Goal: Information Seeking & Learning: Learn about a topic

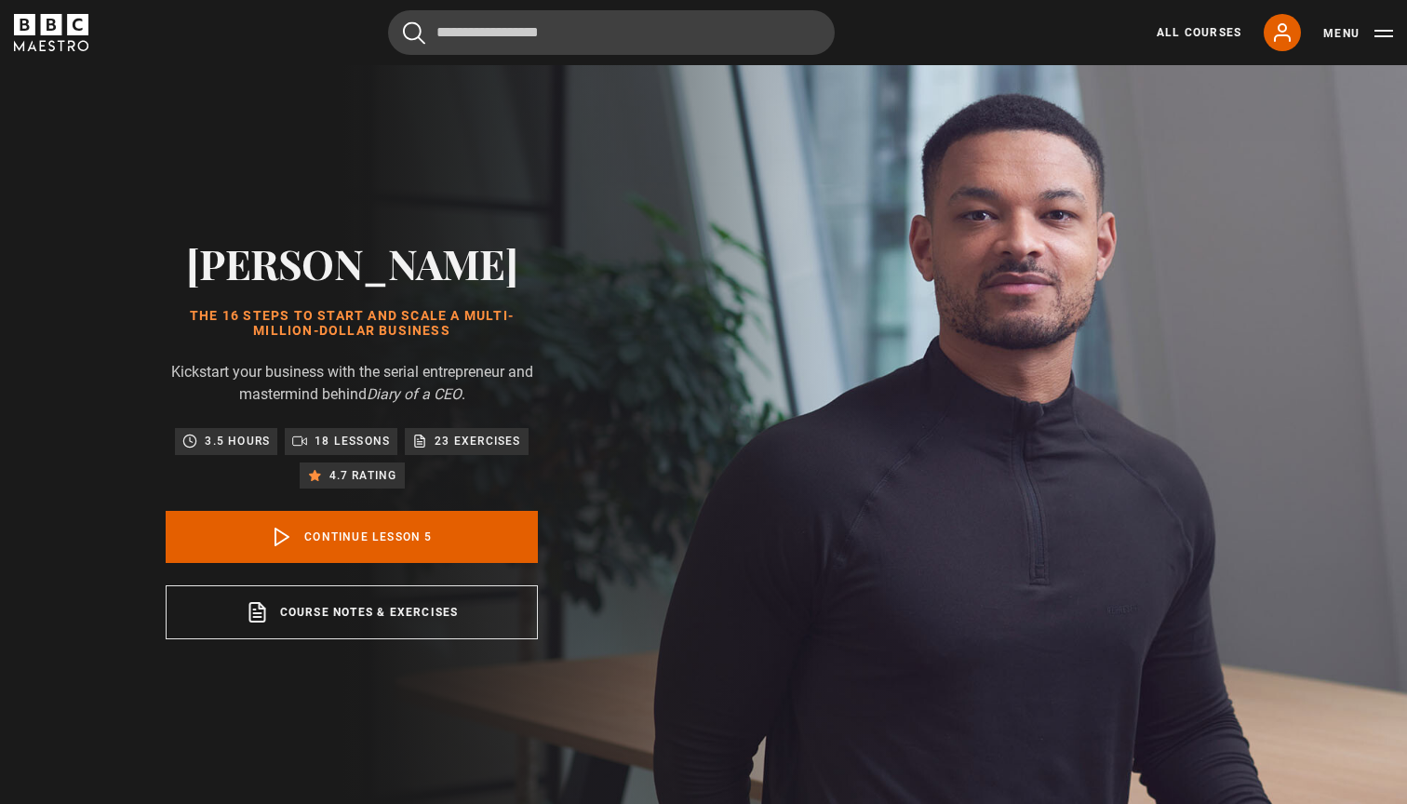
scroll to position [813, 0]
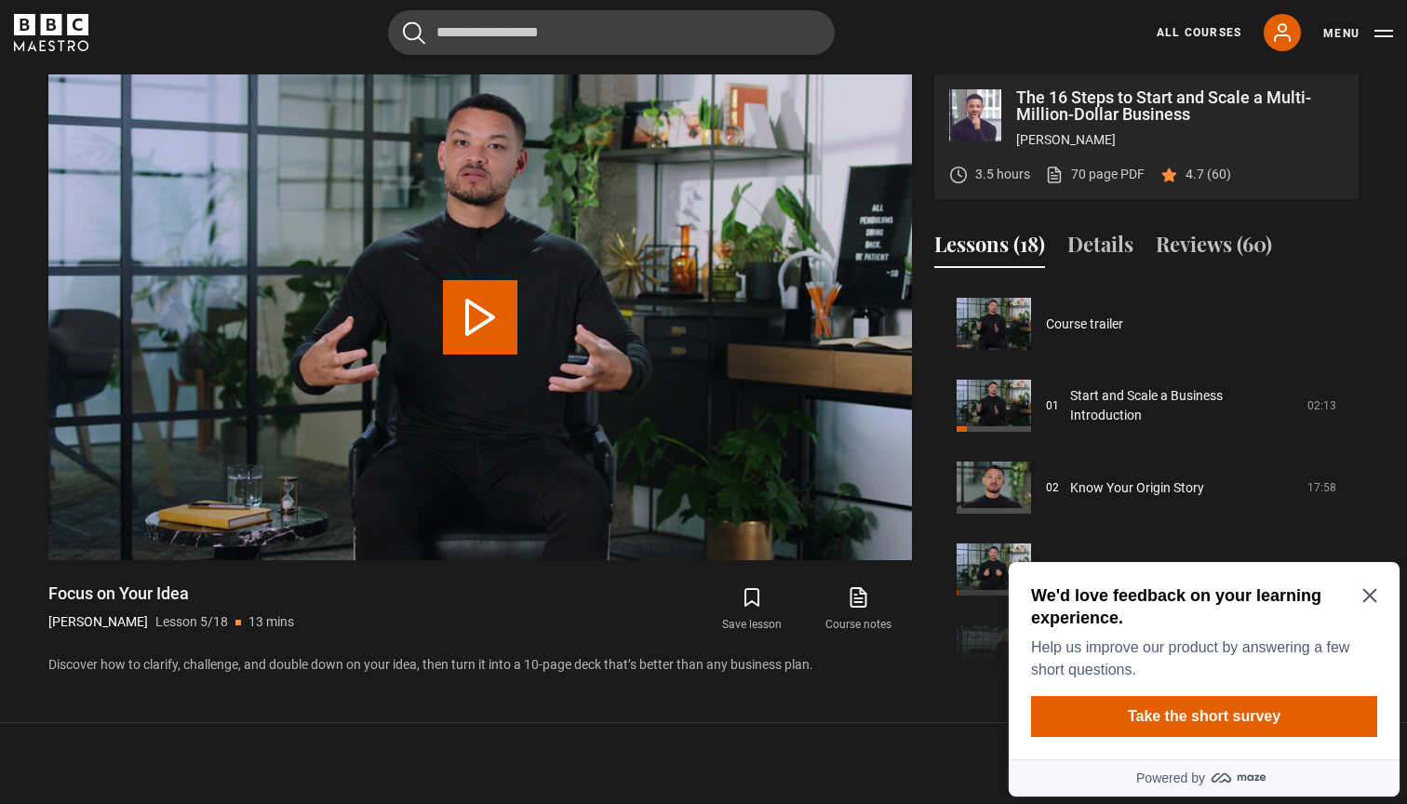
click at [609, 36] on input "Search" at bounding box center [611, 32] width 447 height 45
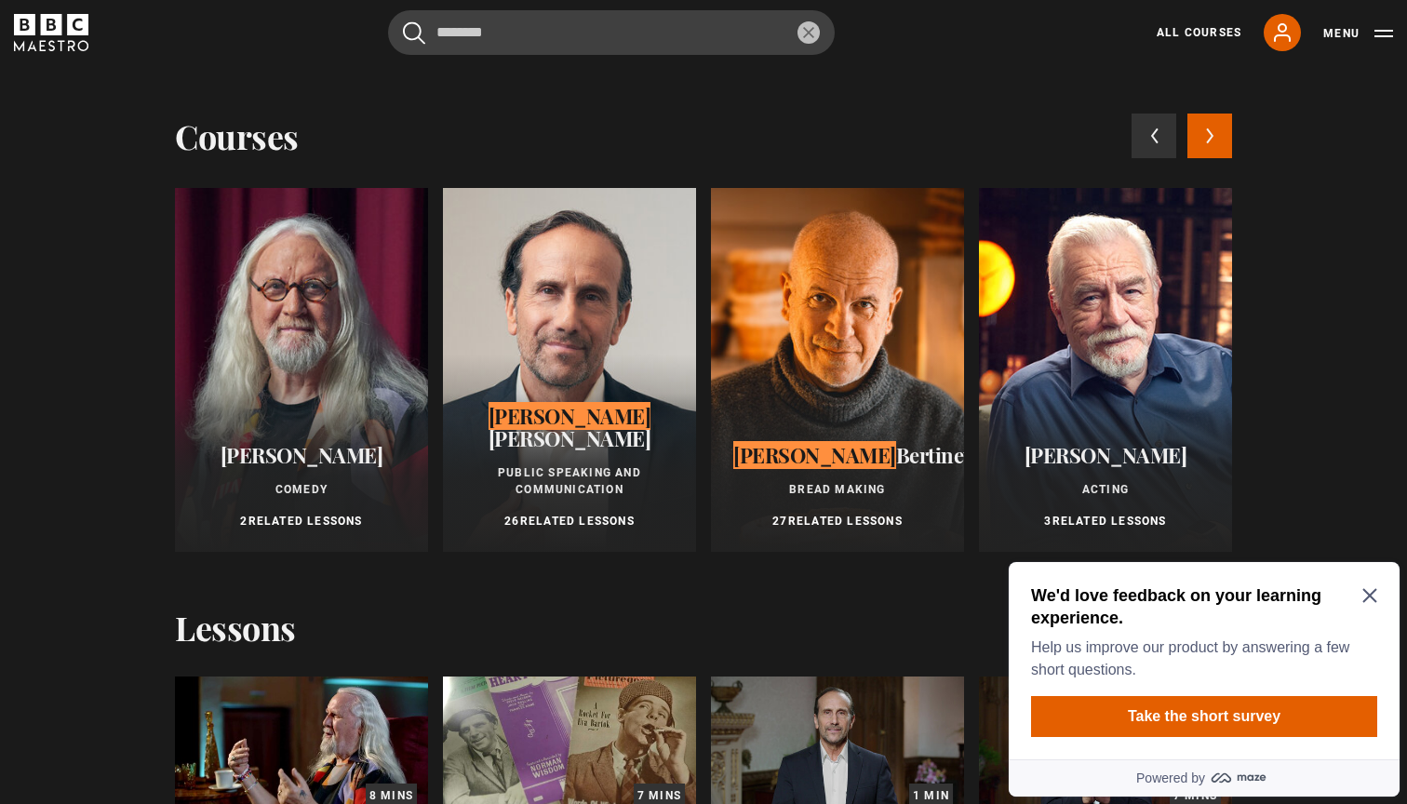
type input "*******"
click at [414, 32] on button "submit" at bounding box center [414, 32] width 22 height 23
click at [841, 367] on div at bounding box center [837, 370] width 253 height 364
click at [1370, 593] on icon "Close Maze Prompt" at bounding box center [1369, 595] width 15 height 15
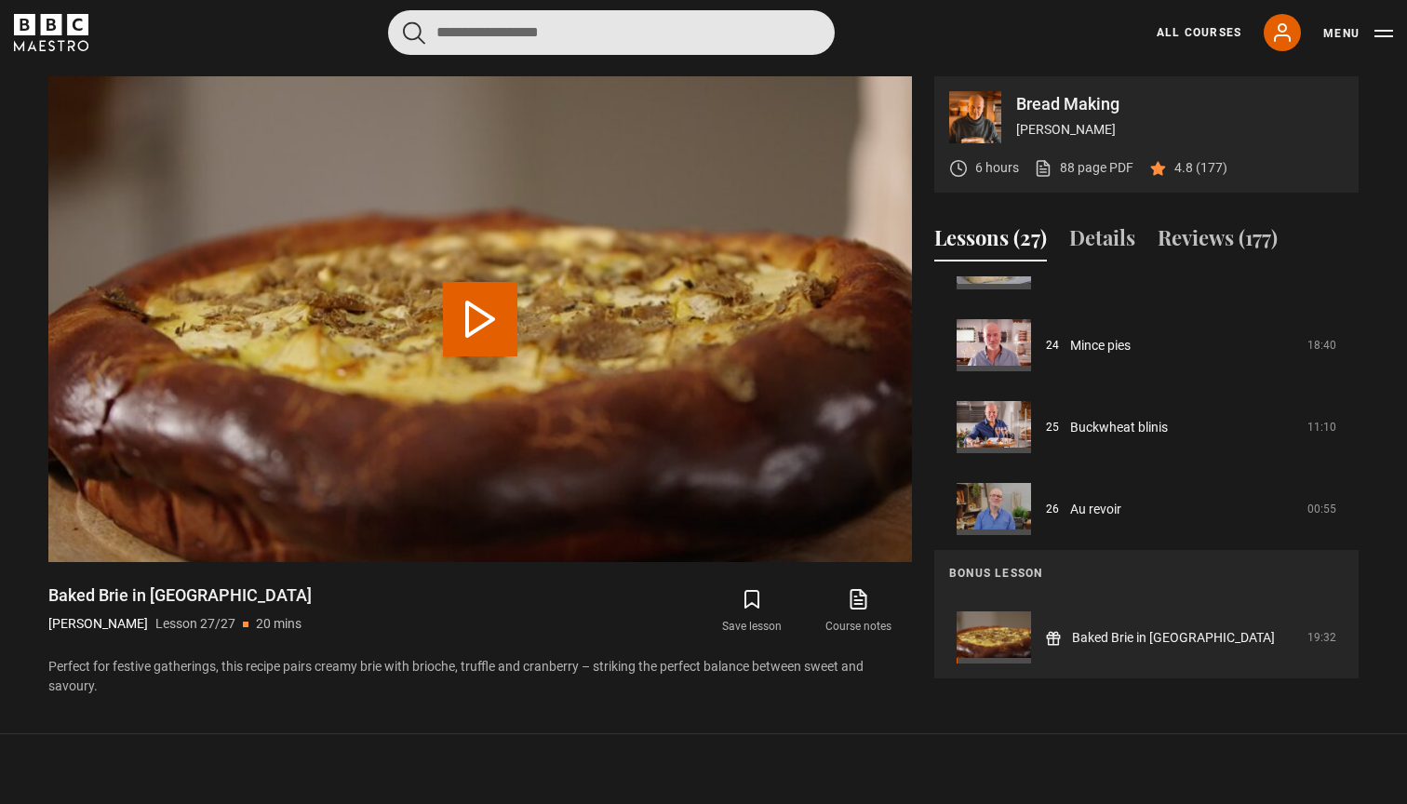
click at [544, 35] on input "Search" at bounding box center [611, 32] width 447 height 45
type input "*****"
click at [414, 32] on button "submit" at bounding box center [414, 32] width 22 height 23
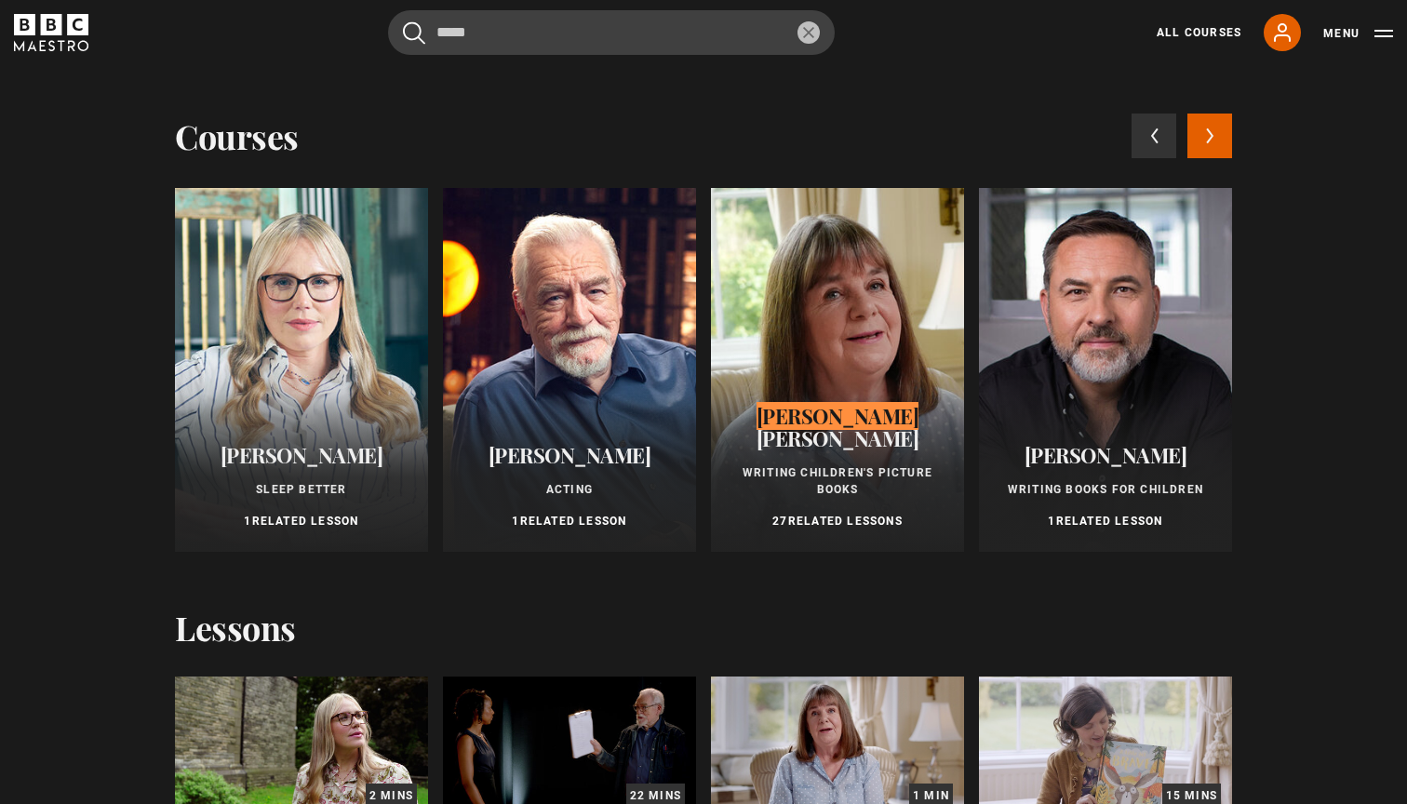
click at [799, 324] on div at bounding box center [837, 370] width 253 height 364
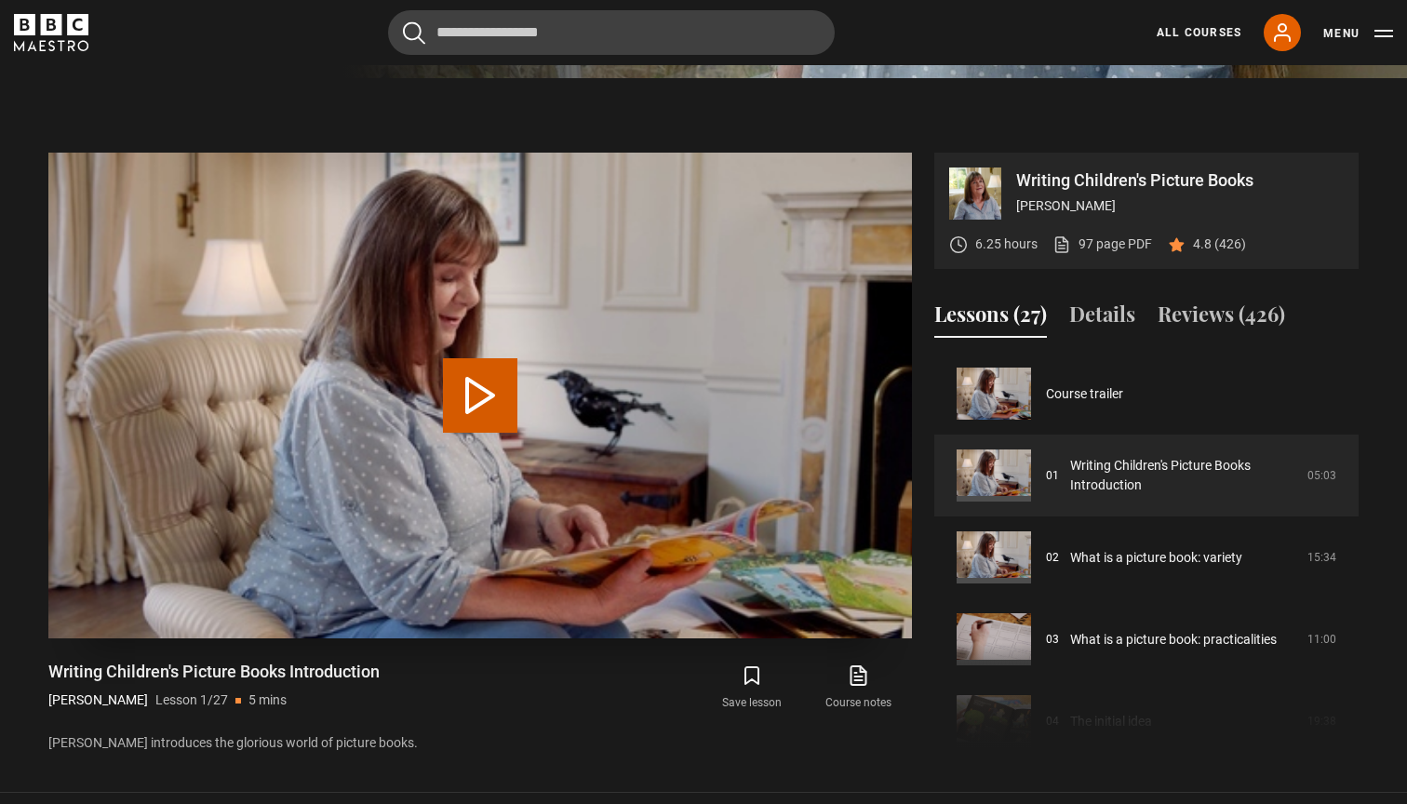
scroll to position [707, 0]
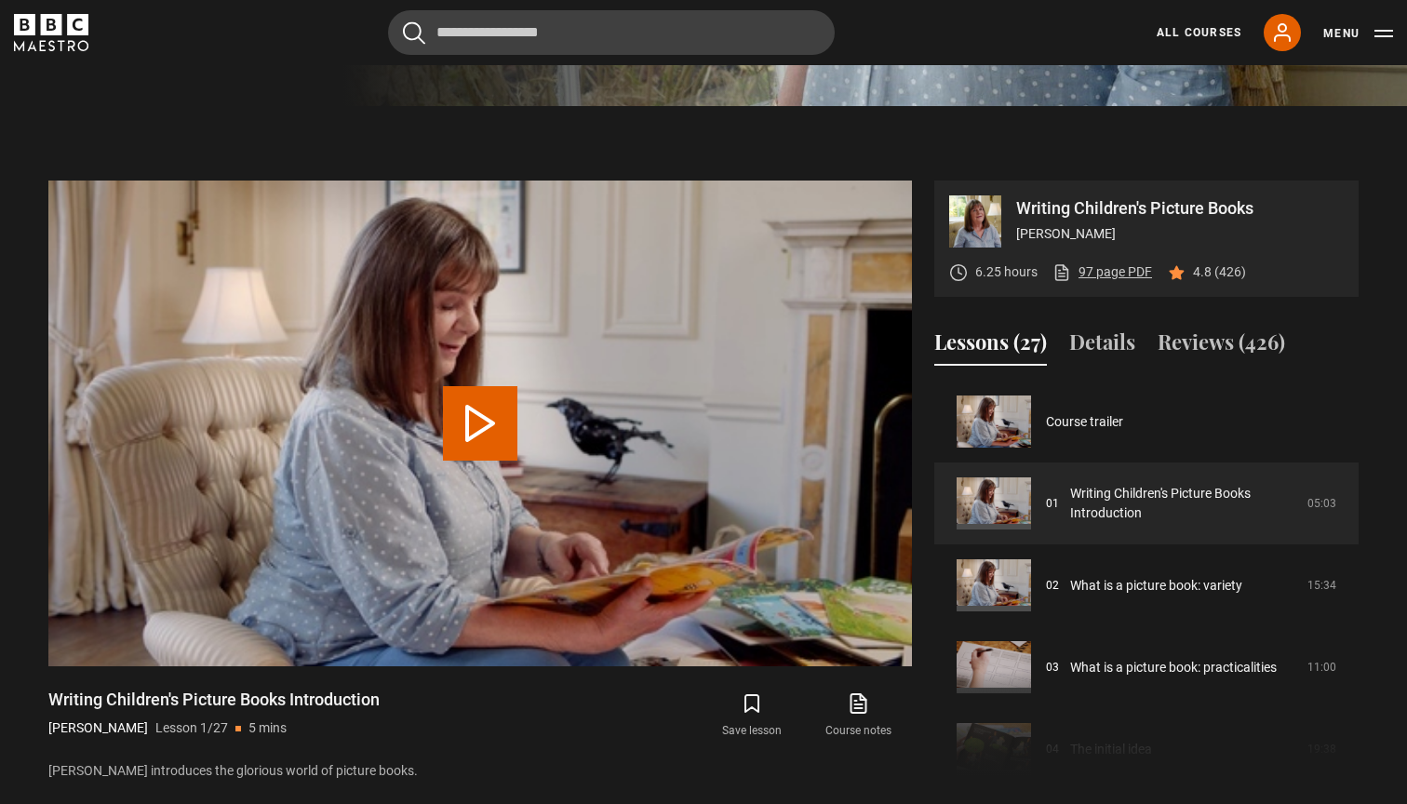
click at [1102, 275] on link "97 page PDF (opens in new tab)" at bounding box center [1102, 272] width 100 height 20
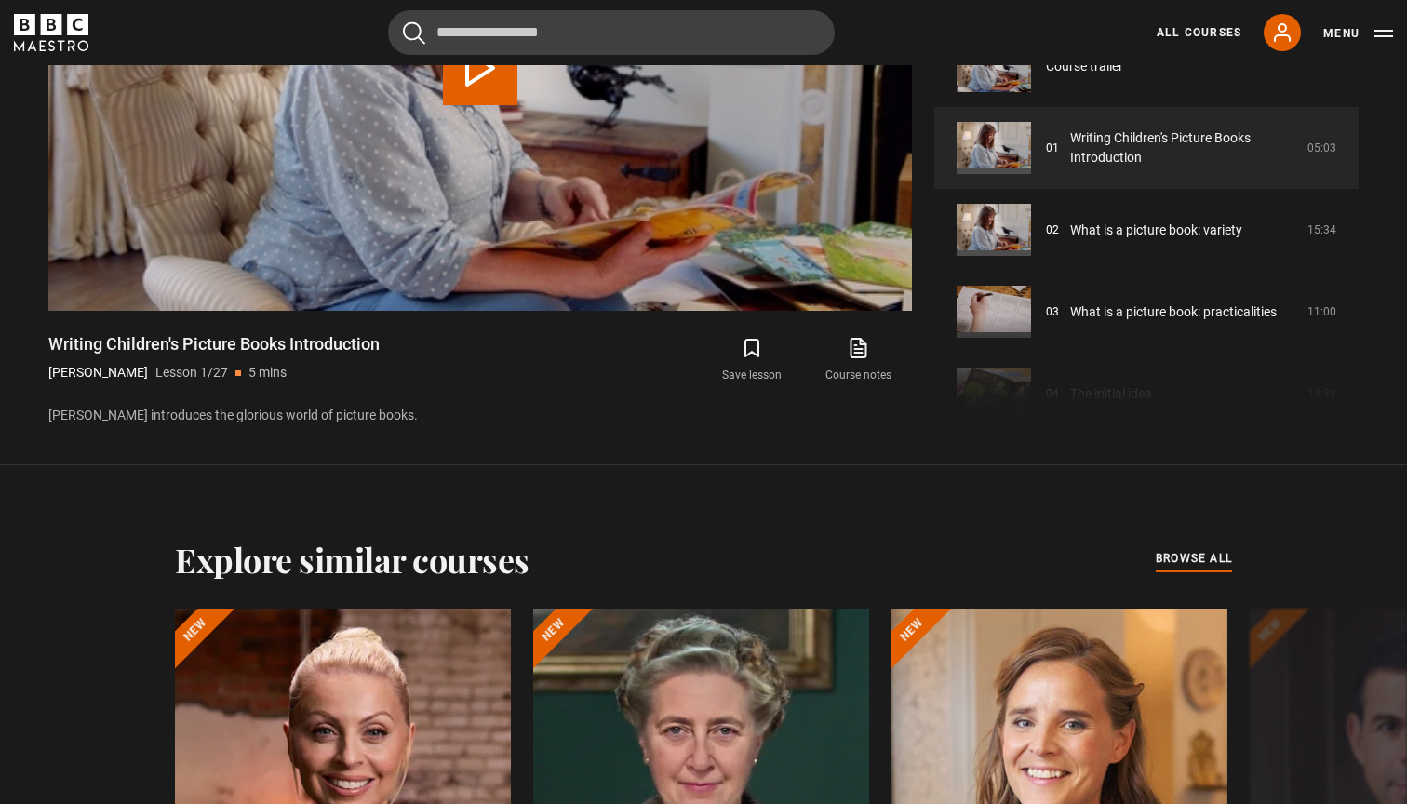
scroll to position [997, 0]
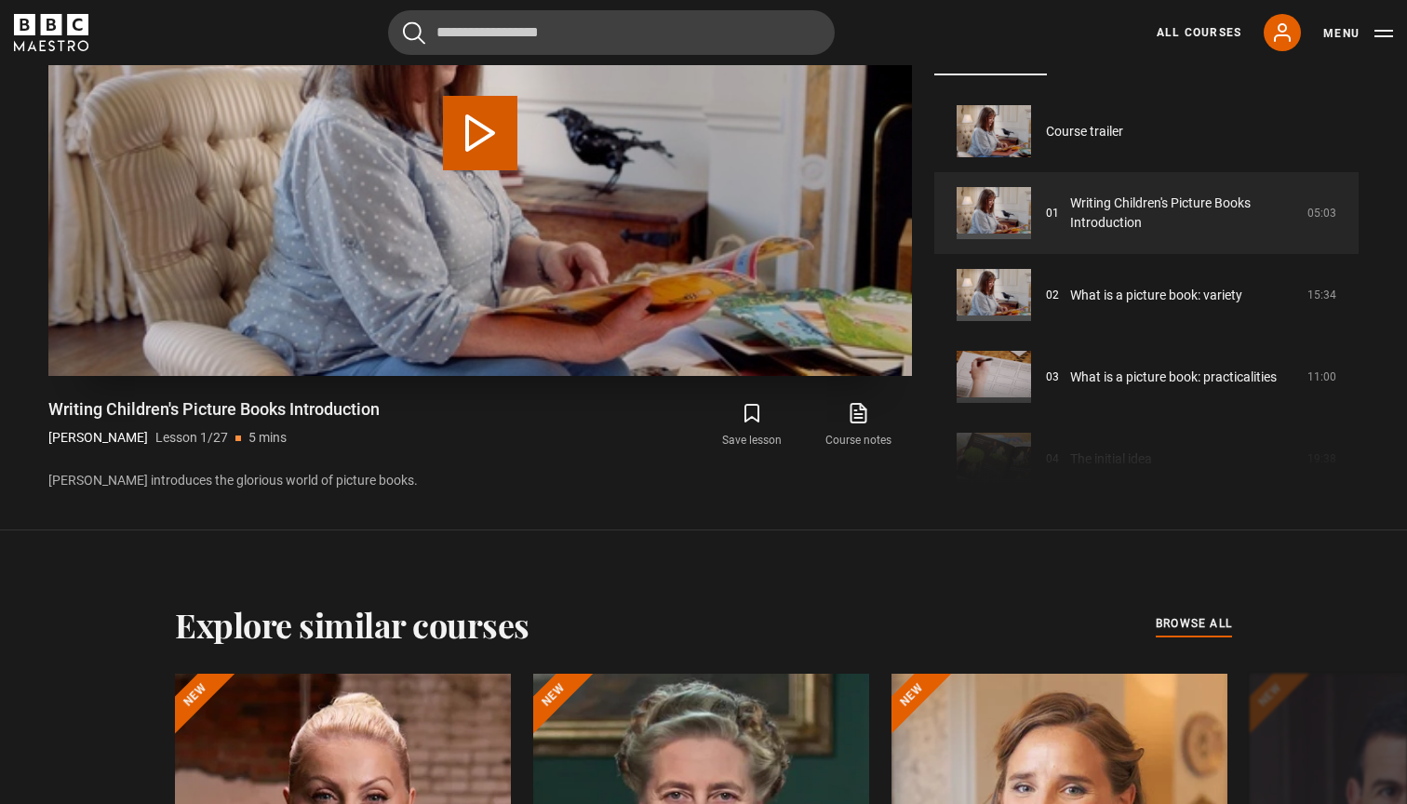
click at [563, 253] on video "Video Player" at bounding box center [479, 133] width 863 height 486
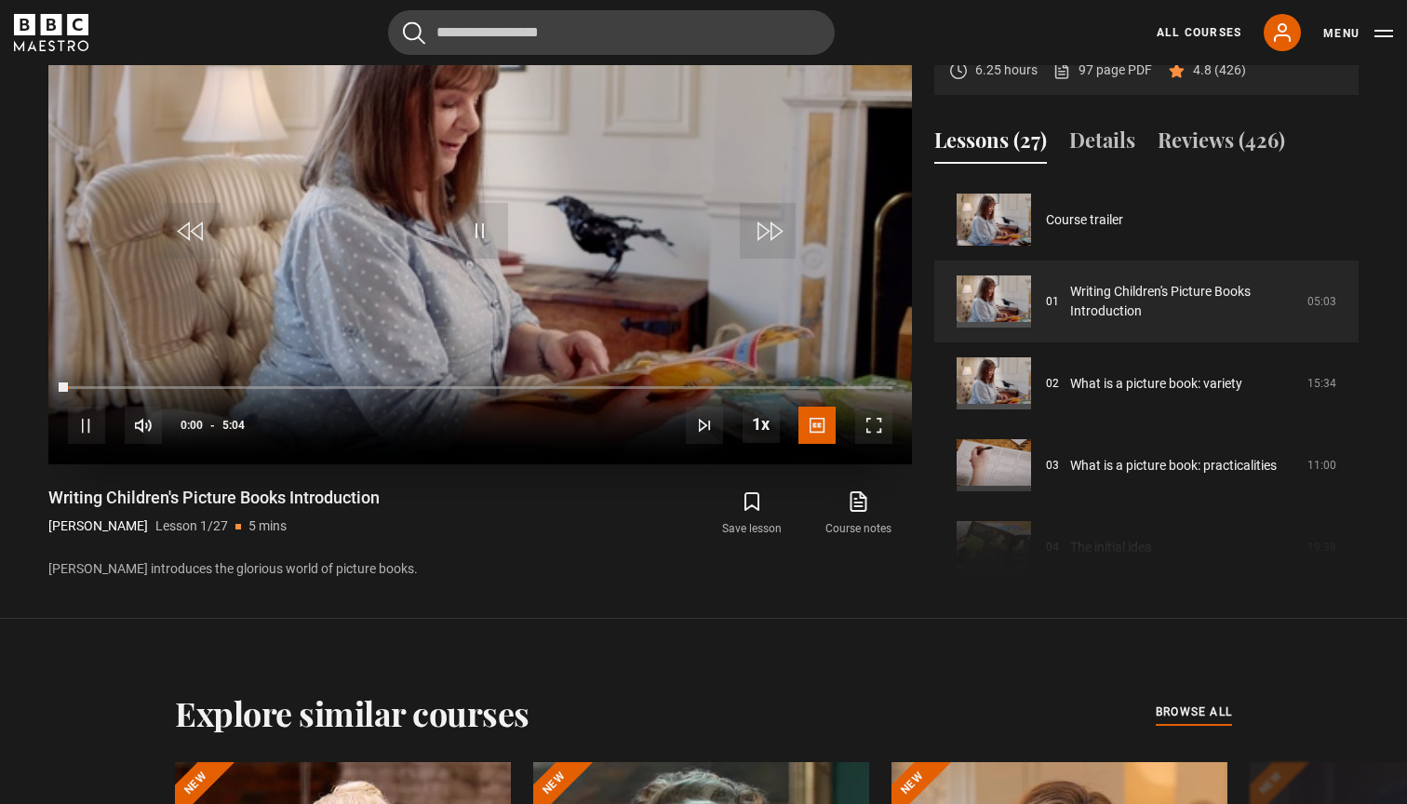
scroll to position [811, 0]
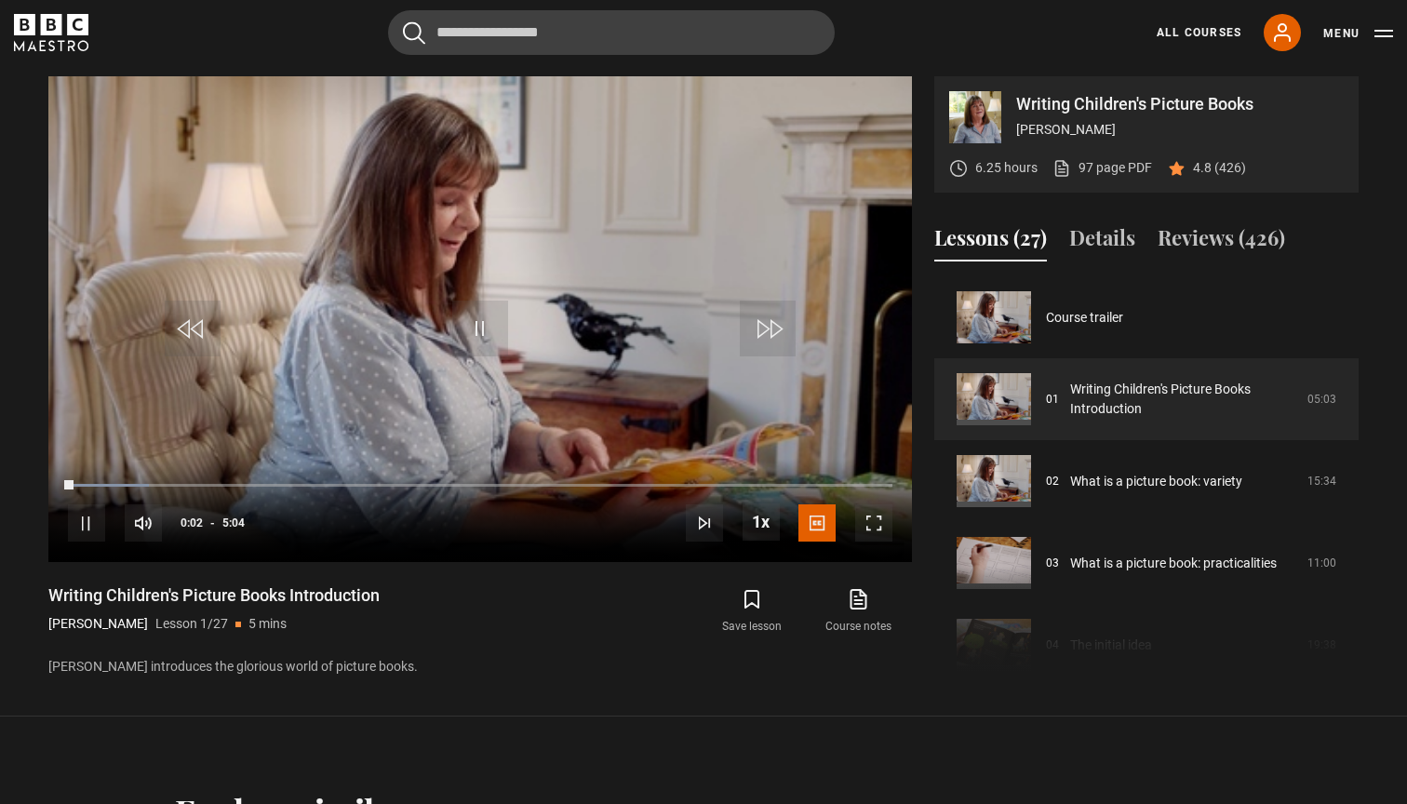
click at [1002, 232] on button "Lessons (27)" at bounding box center [990, 241] width 113 height 39
click at [555, 292] on video "Video Player" at bounding box center [479, 319] width 863 height 486
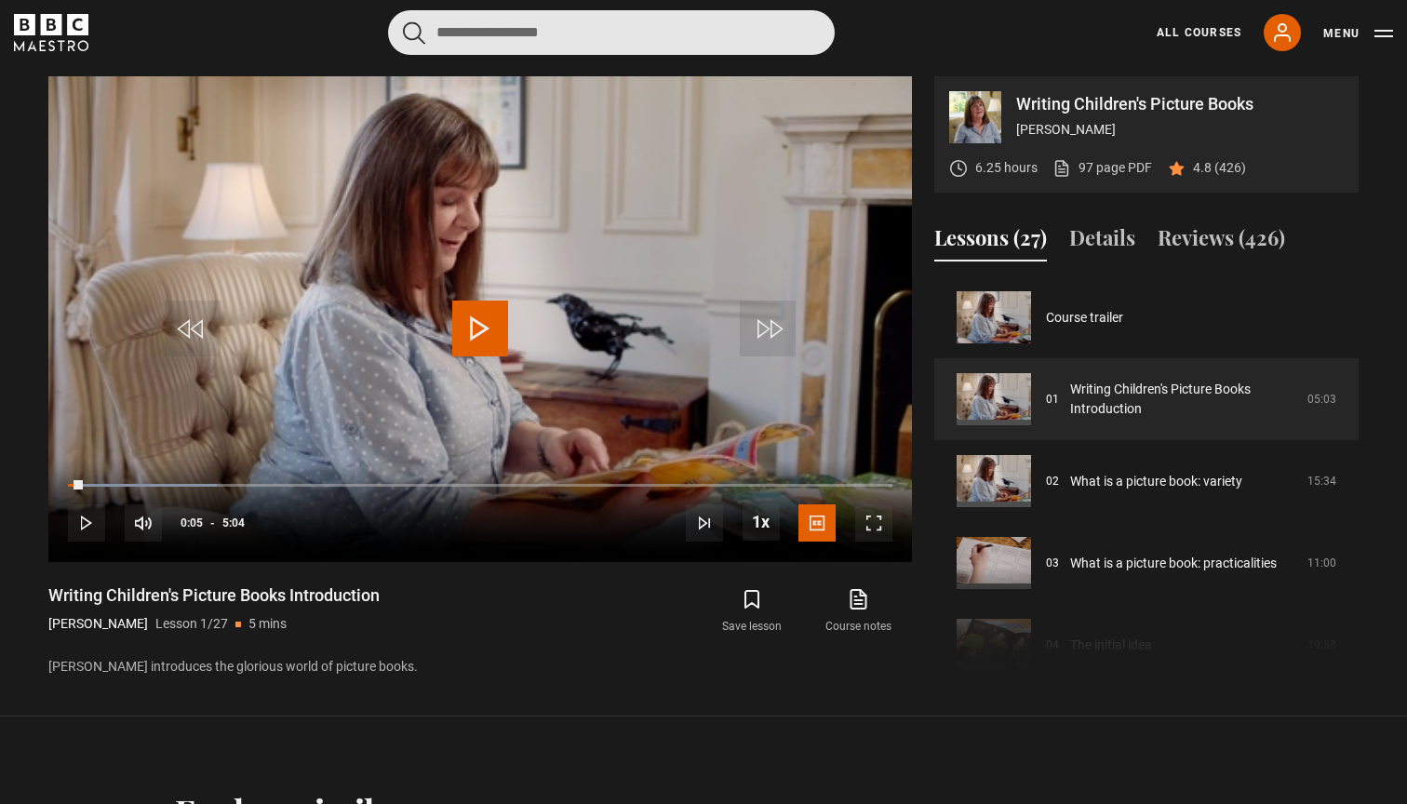
click at [720, 28] on input "Search" at bounding box center [611, 32] width 447 height 45
type input "***"
click at [414, 32] on button "submit" at bounding box center [414, 32] width 22 height 23
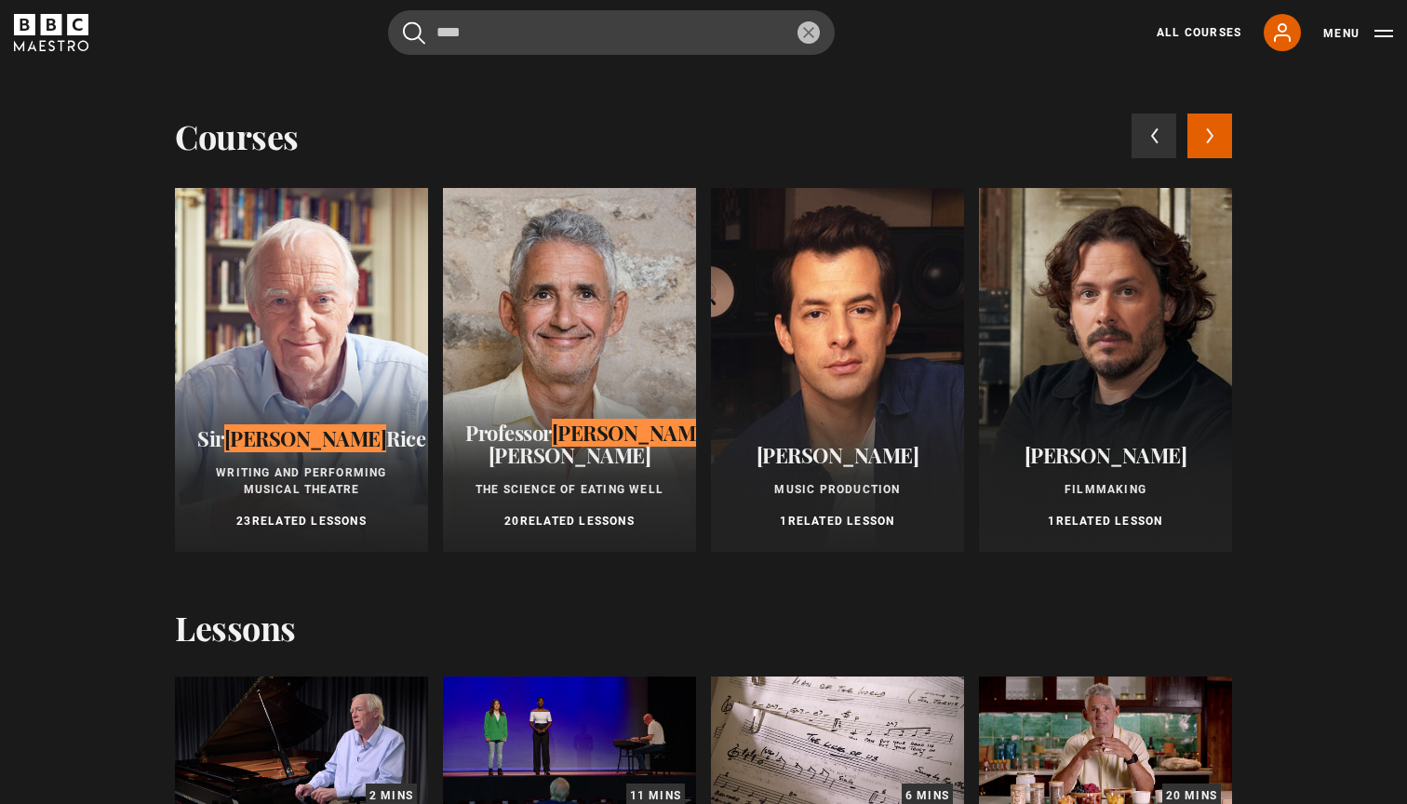
click at [541, 381] on div at bounding box center [569, 370] width 253 height 364
click at [1211, 143] on icon at bounding box center [1210, 135] width 8 height 17
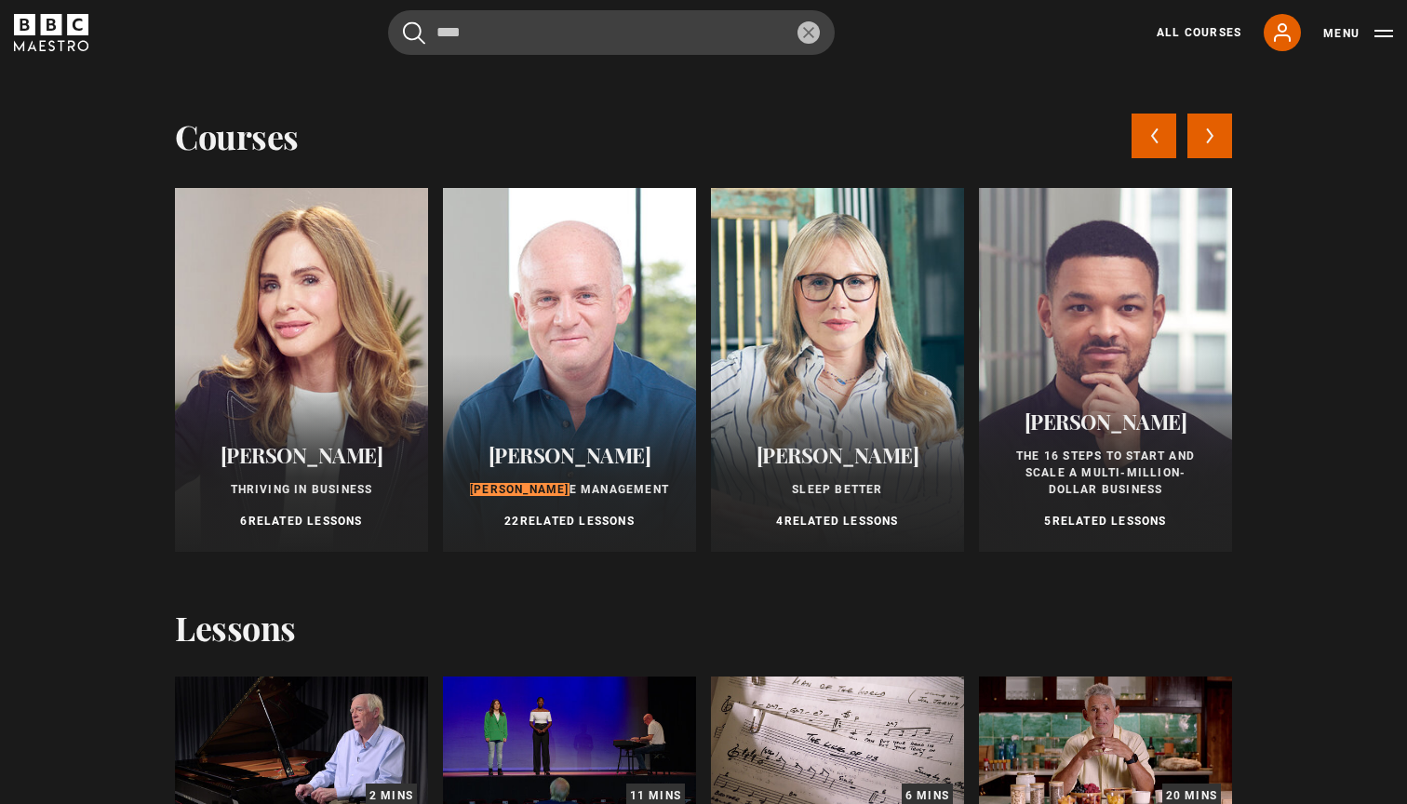
click at [1211, 143] on icon at bounding box center [1210, 135] width 8 height 17
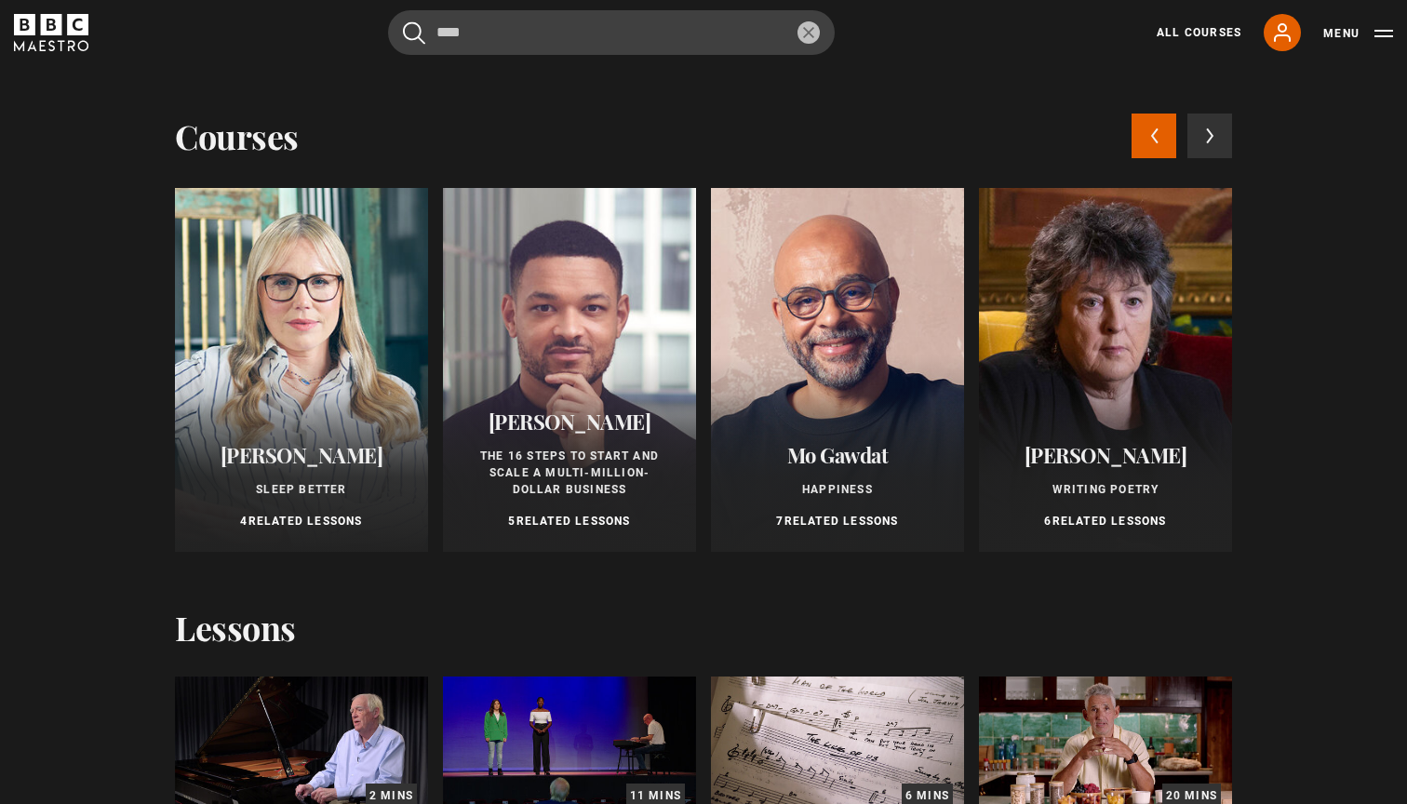
scroll to position [0, 0]
click at [891, 116] on div "Courses Previous courses Next courses" at bounding box center [703, 136] width 1057 height 45
click at [280, 259] on div at bounding box center [301, 370] width 253 height 364
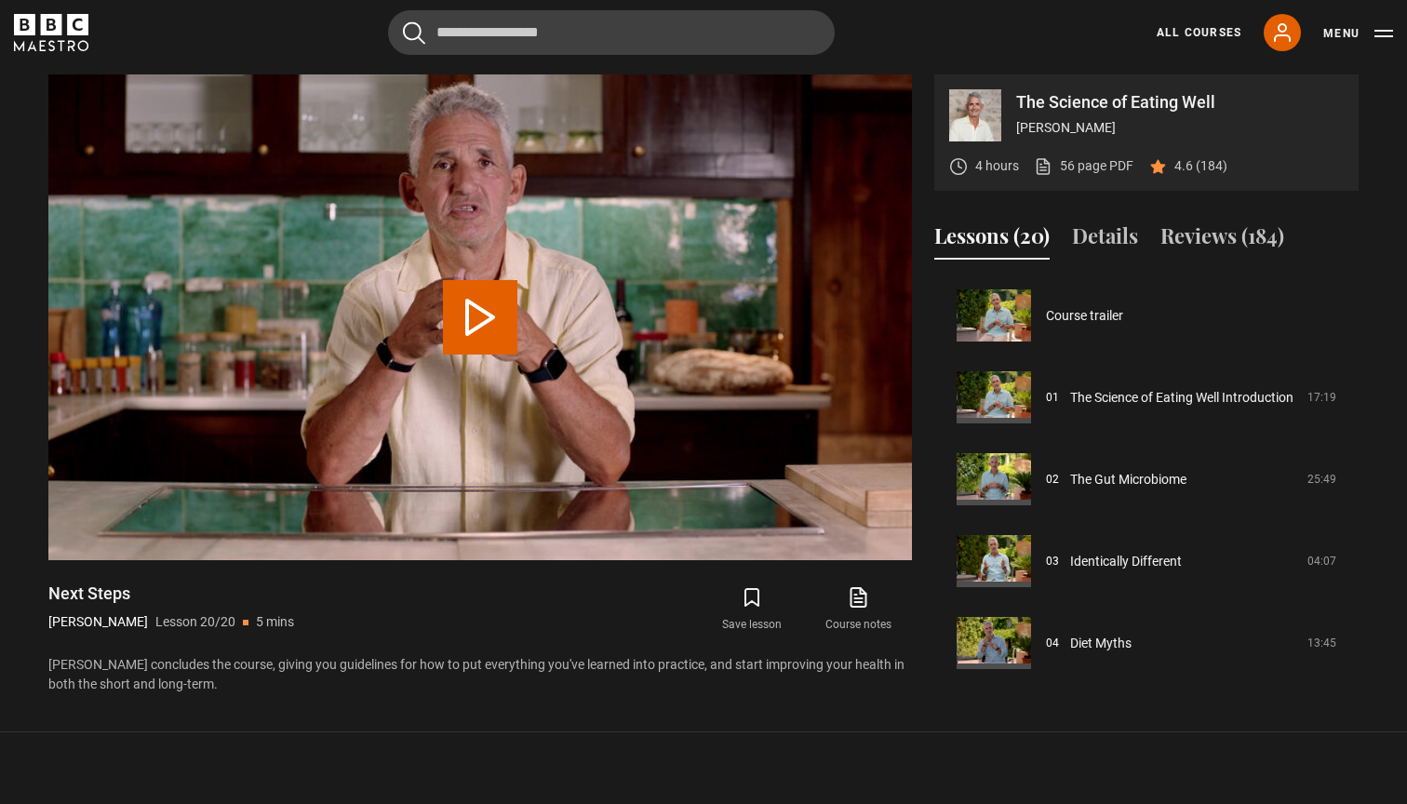
scroll to position [1318, 0]
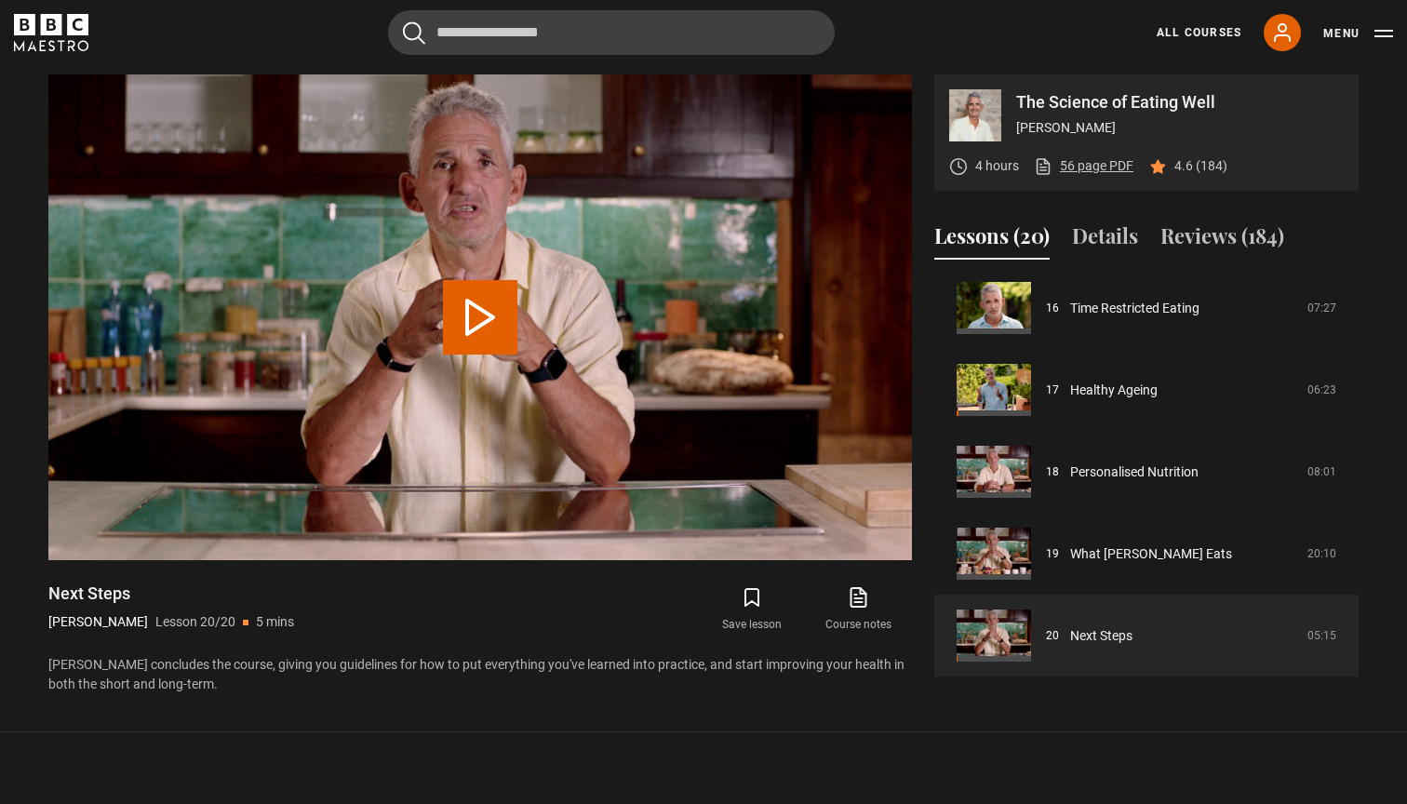
click at [1092, 167] on link "56 page PDF (opens in new tab)" at bounding box center [1084, 166] width 100 height 20
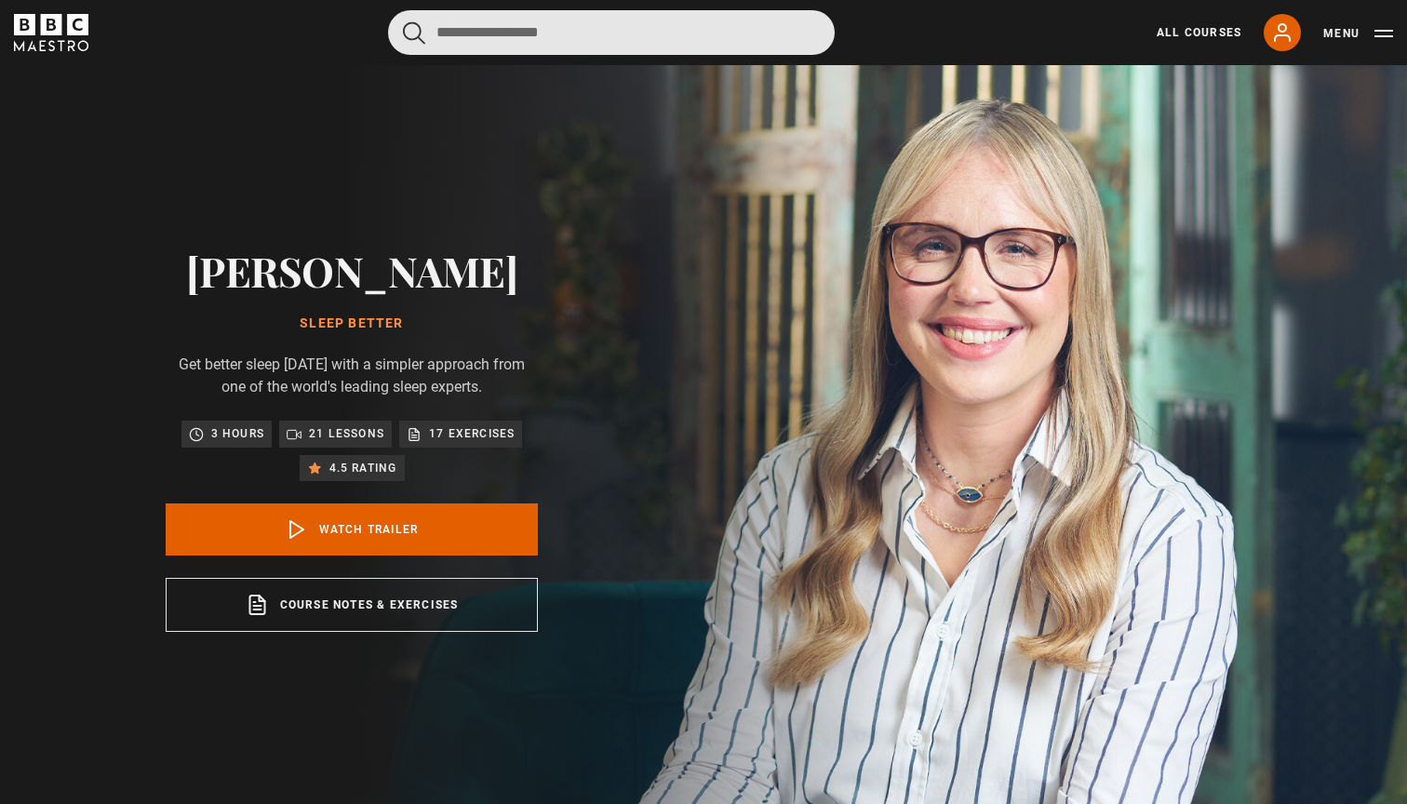
click at [601, 34] on input "Search" at bounding box center [611, 32] width 447 height 45
type input "*****"
click at [414, 32] on button "submit" at bounding box center [414, 32] width 22 height 23
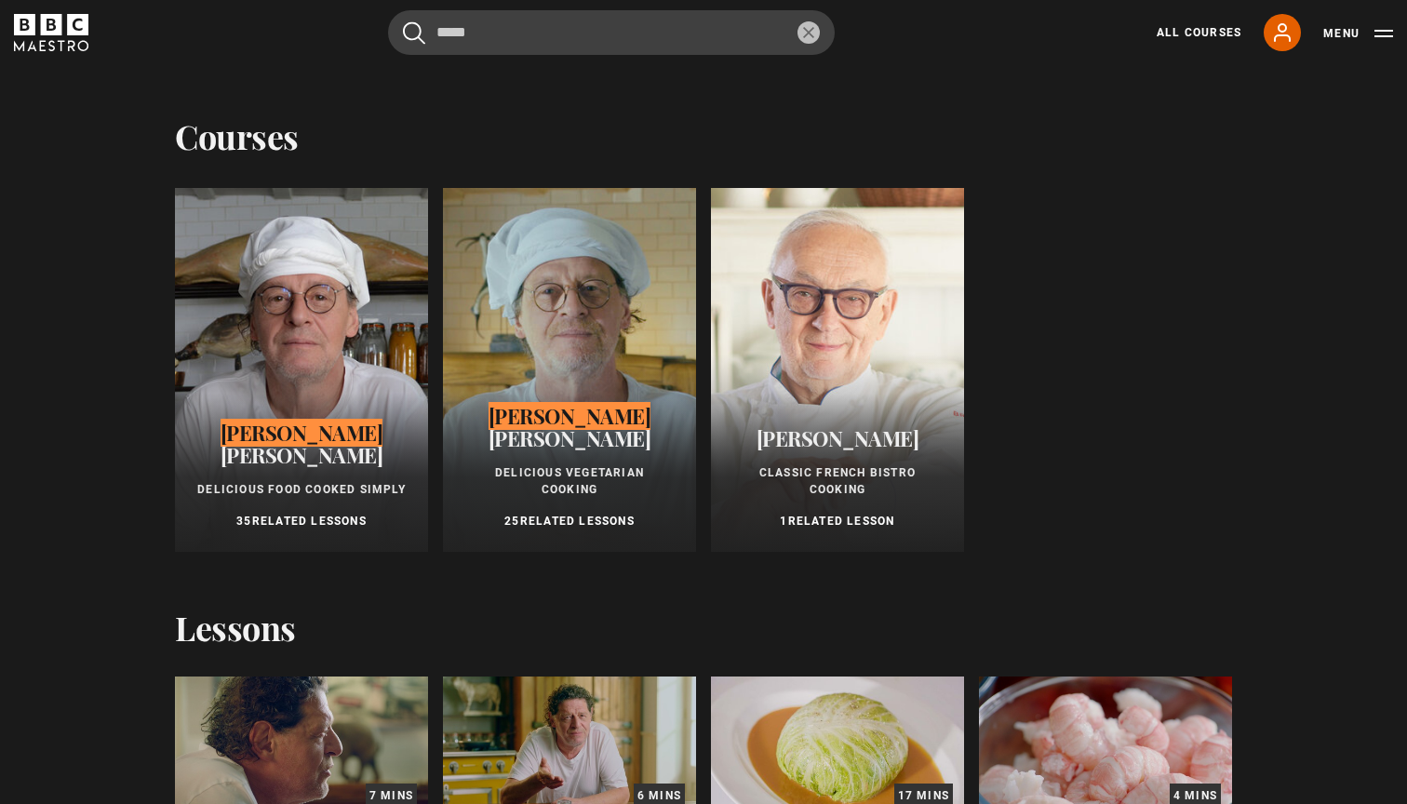
click at [310, 371] on div at bounding box center [301, 370] width 253 height 364
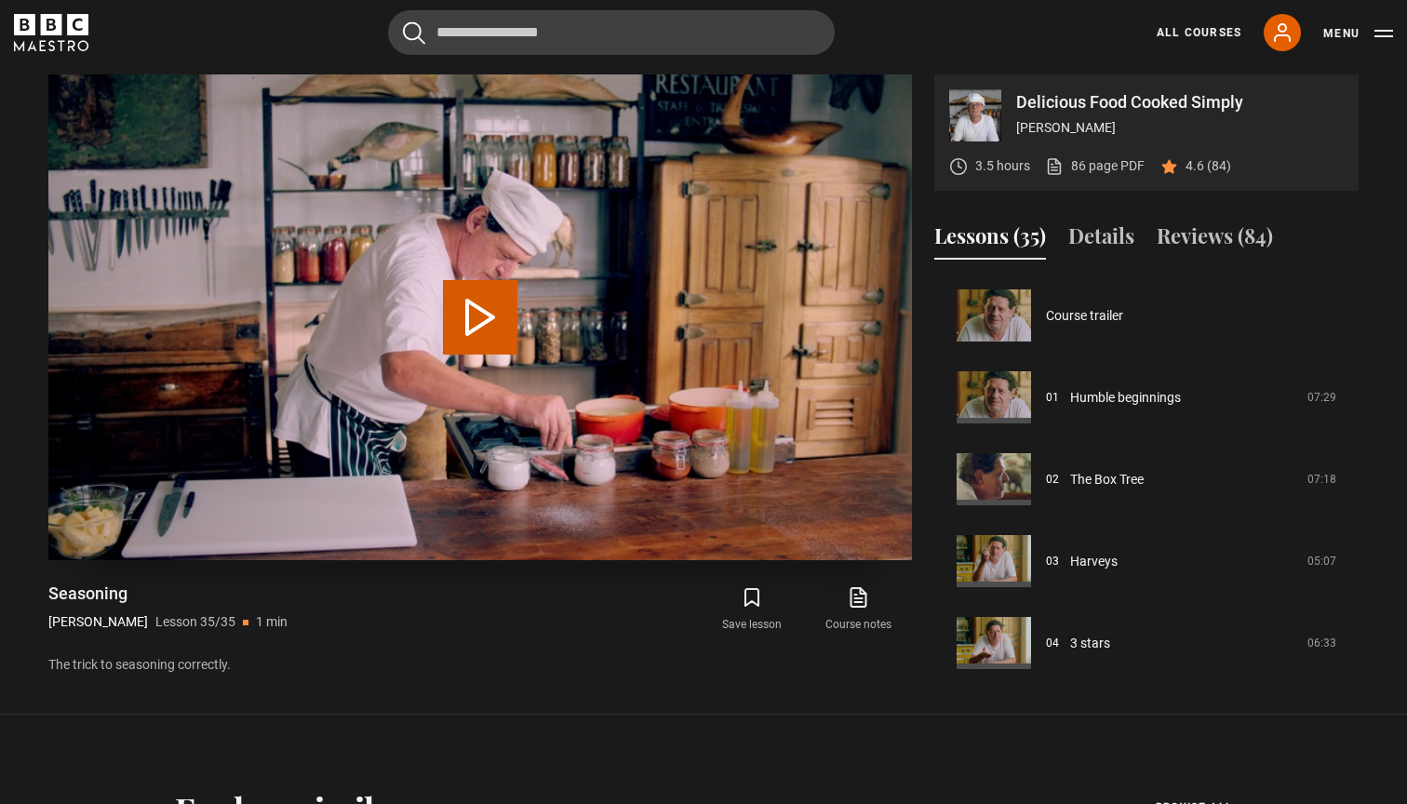
scroll to position [2546, 0]
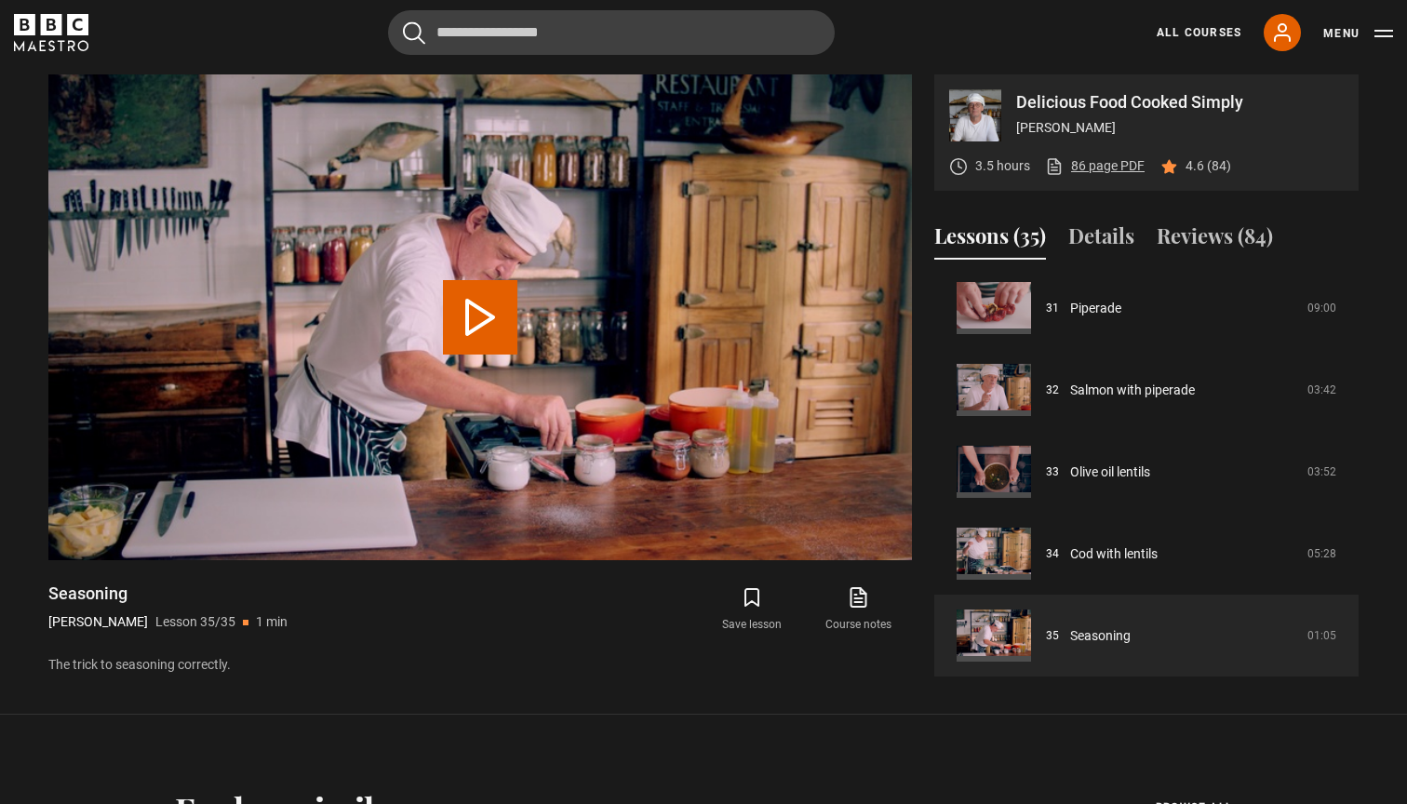
click at [1103, 159] on link "86 page PDF (opens in new tab)" at bounding box center [1095, 166] width 100 height 20
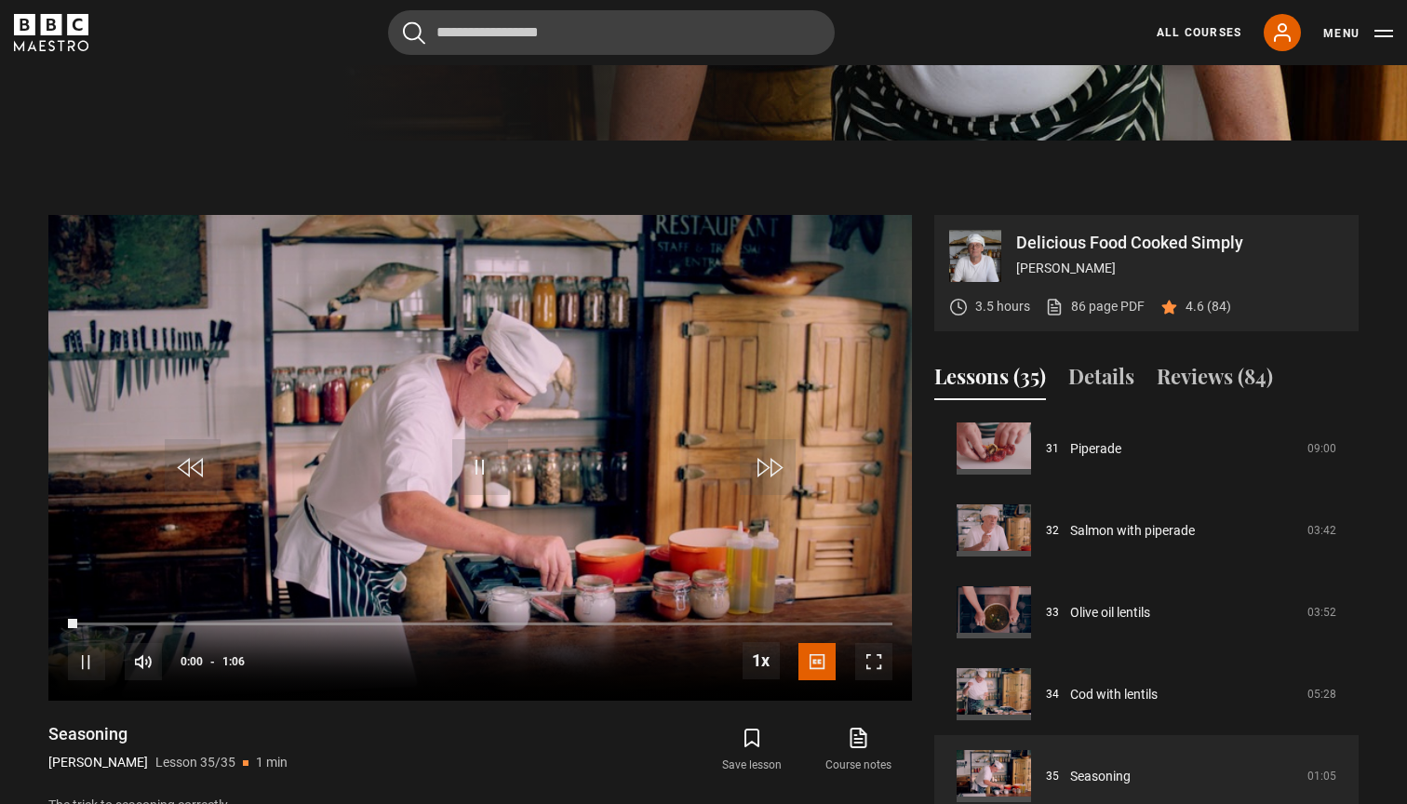
scroll to position [671, 0]
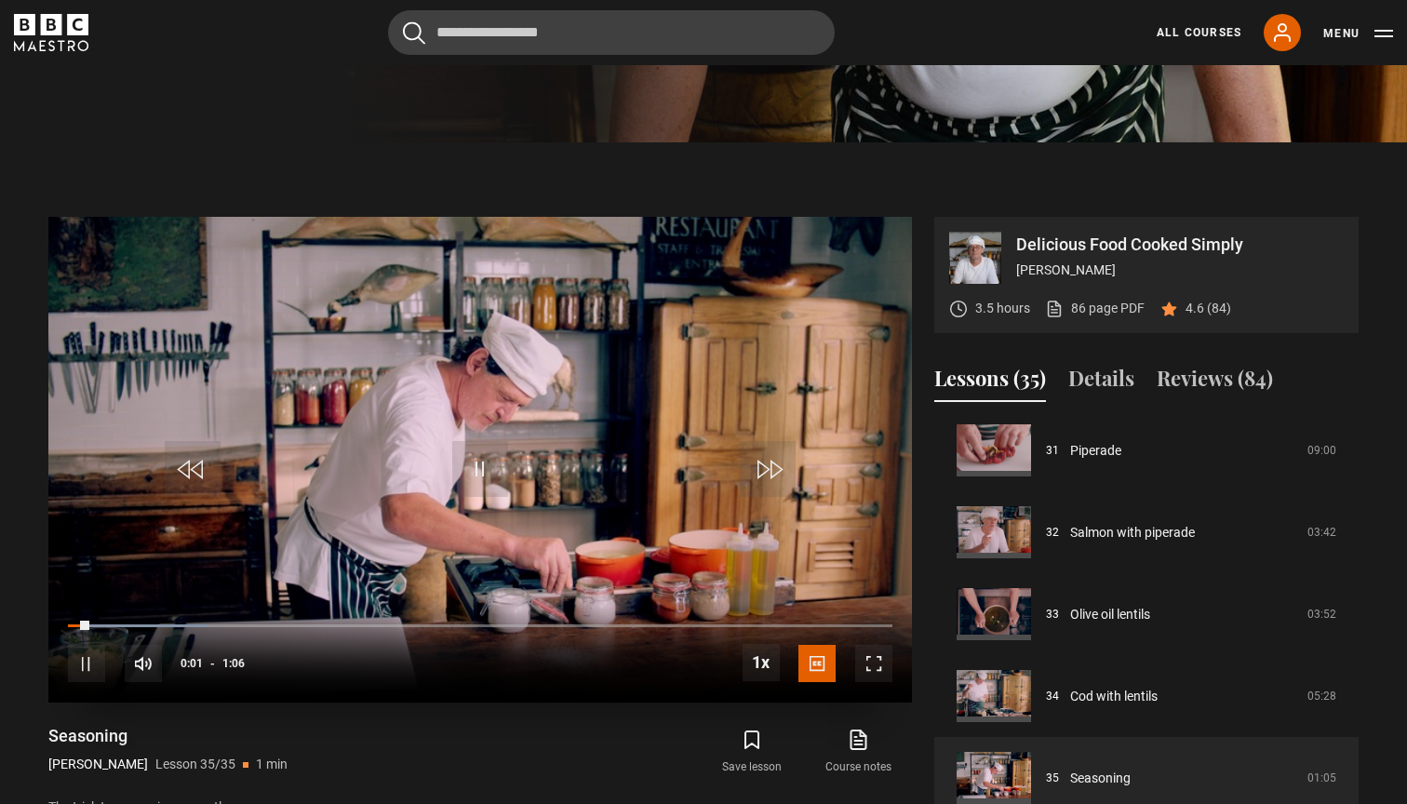
click at [476, 434] on video "Video Player" at bounding box center [479, 460] width 863 height 486
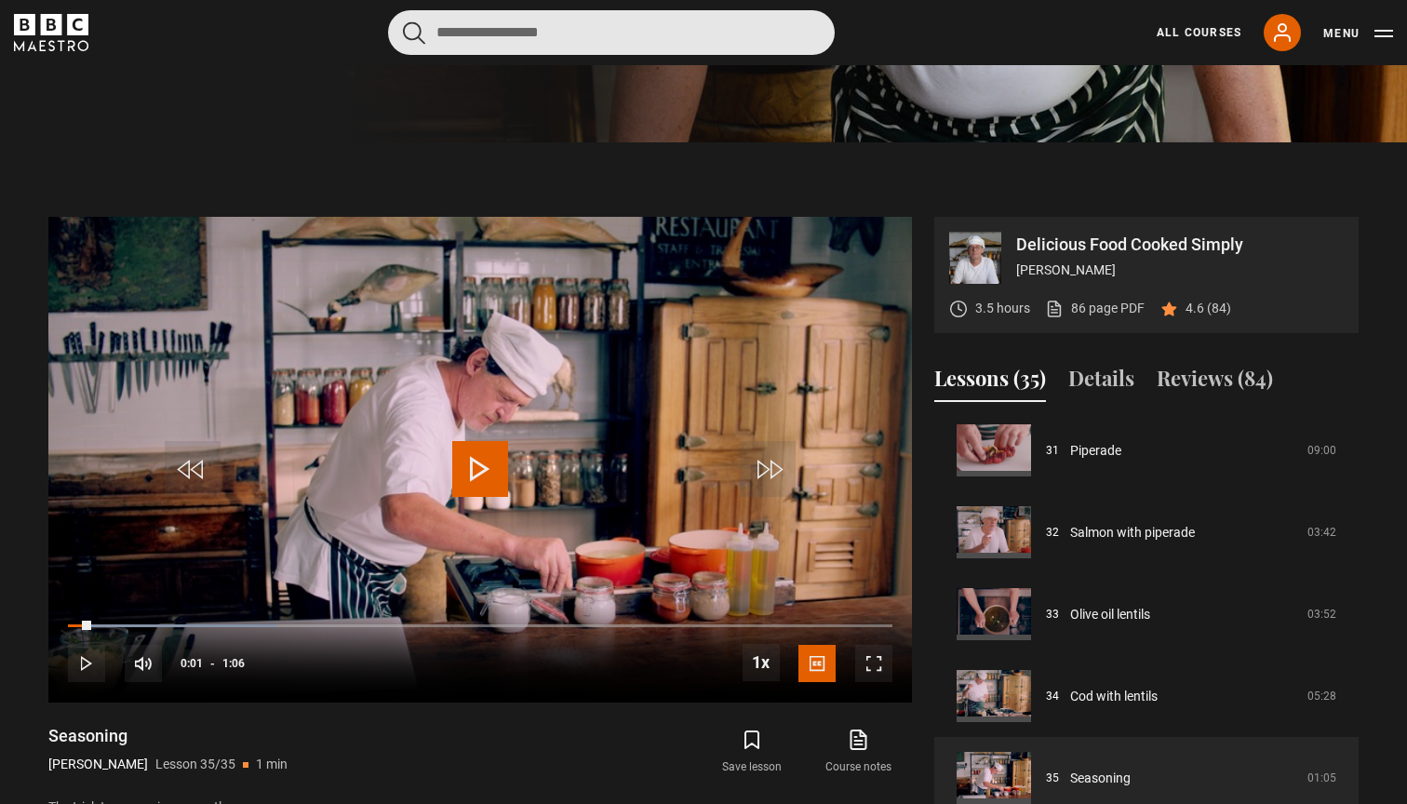
click at [602, 31] on input "Search" at bounding box center [611, 32] width 447 height 45
type input "*"
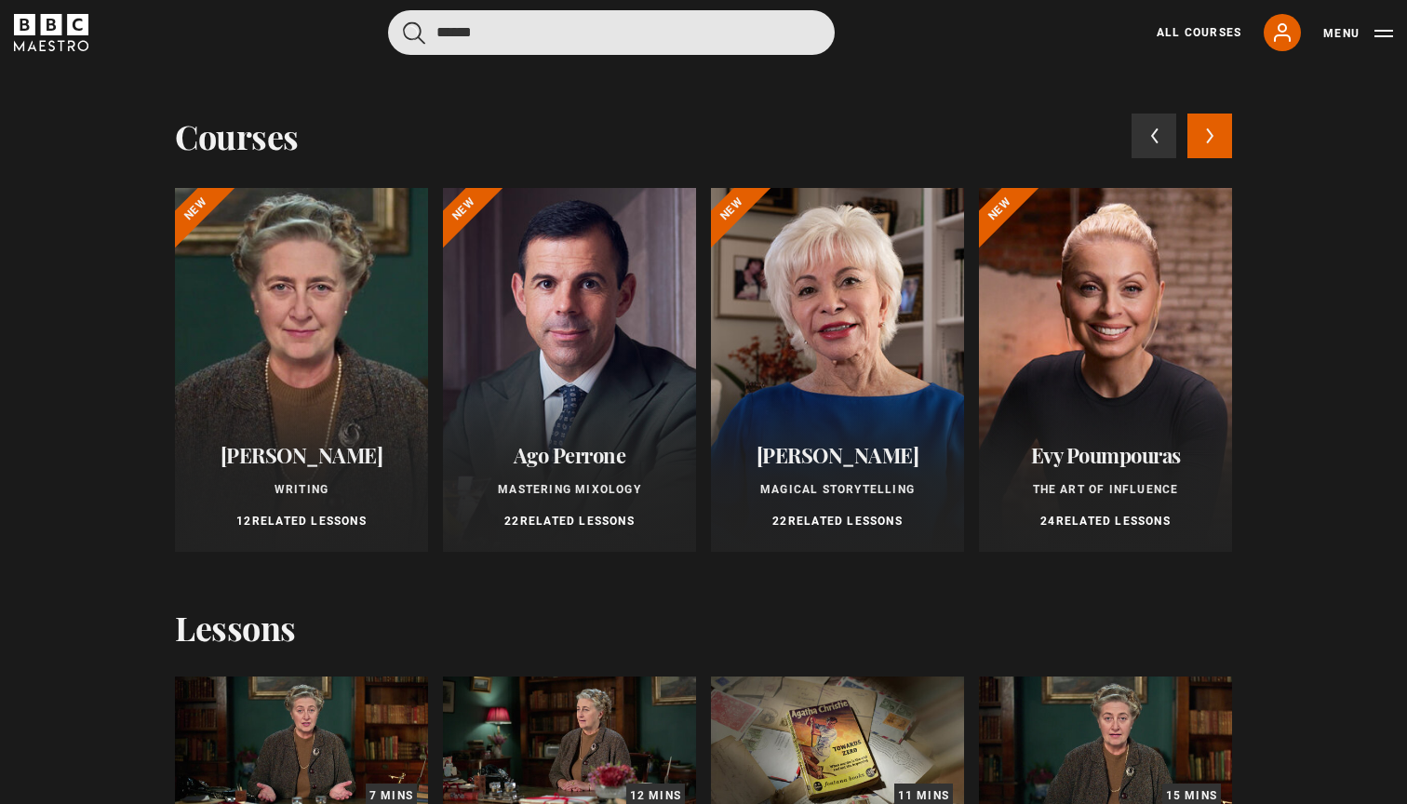
type input "******"
click at [414, 32] on button "submit" at bounding box center [414, 32] width 22 height 23
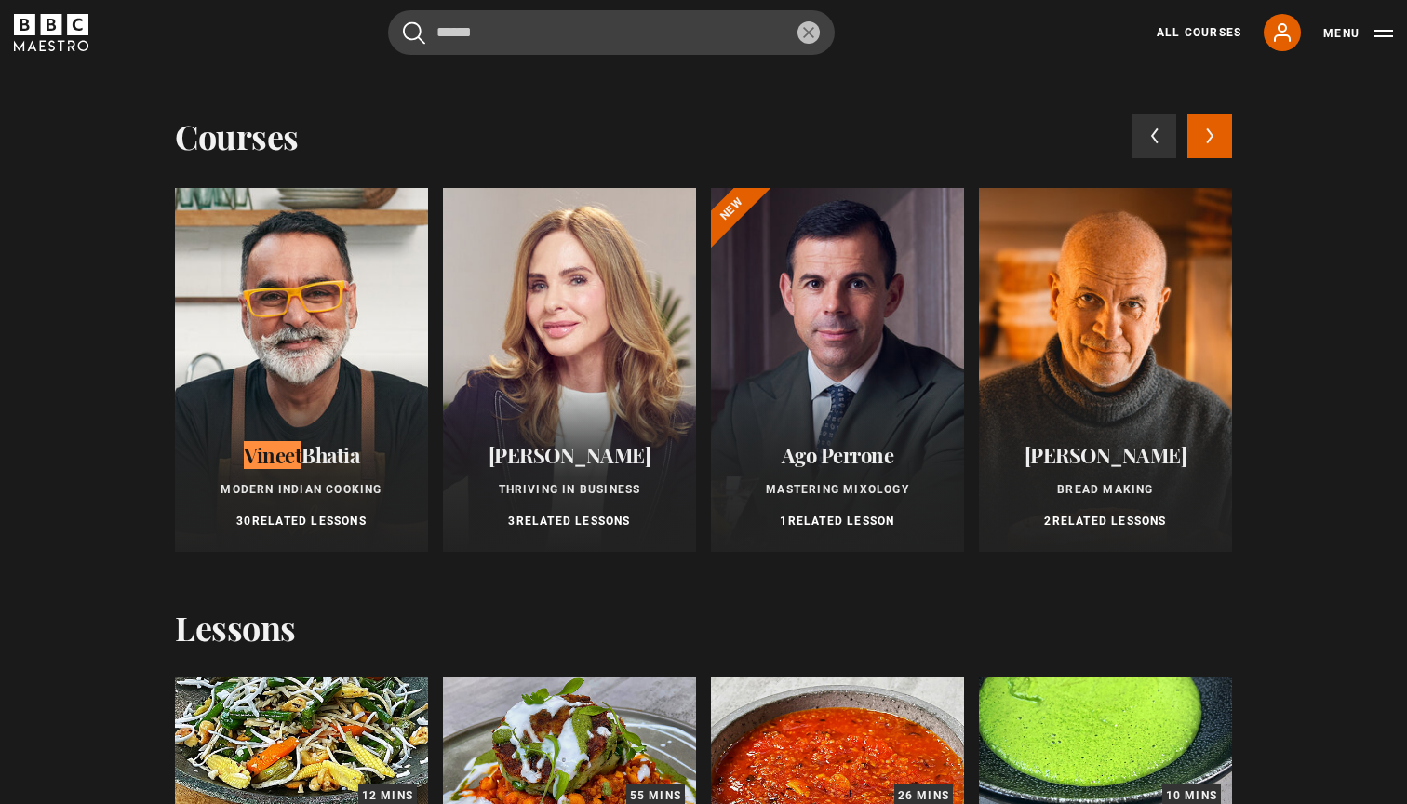
click at [274, 319] on div at bounding box center [301, 370] width 253 height 364
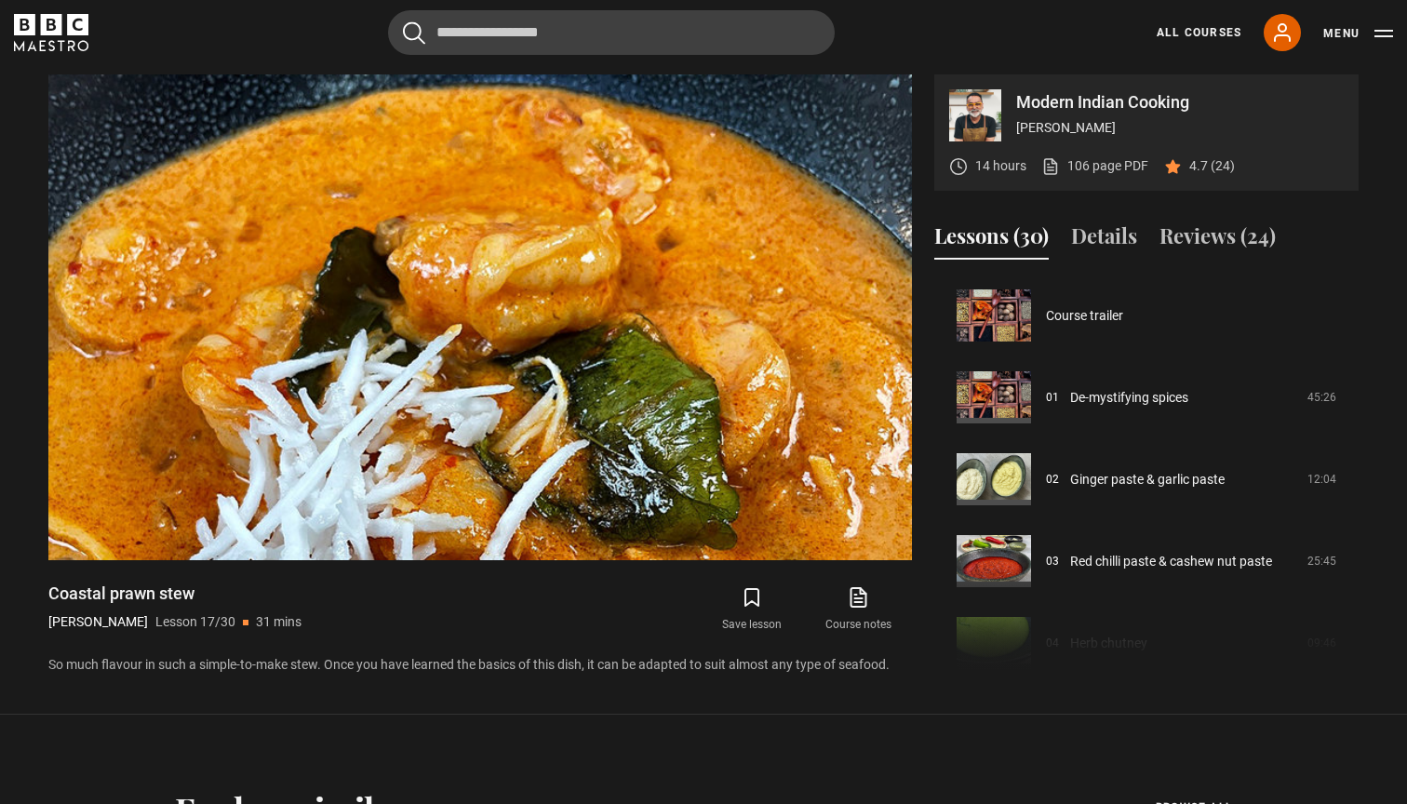
scroll to position [1310, 0]
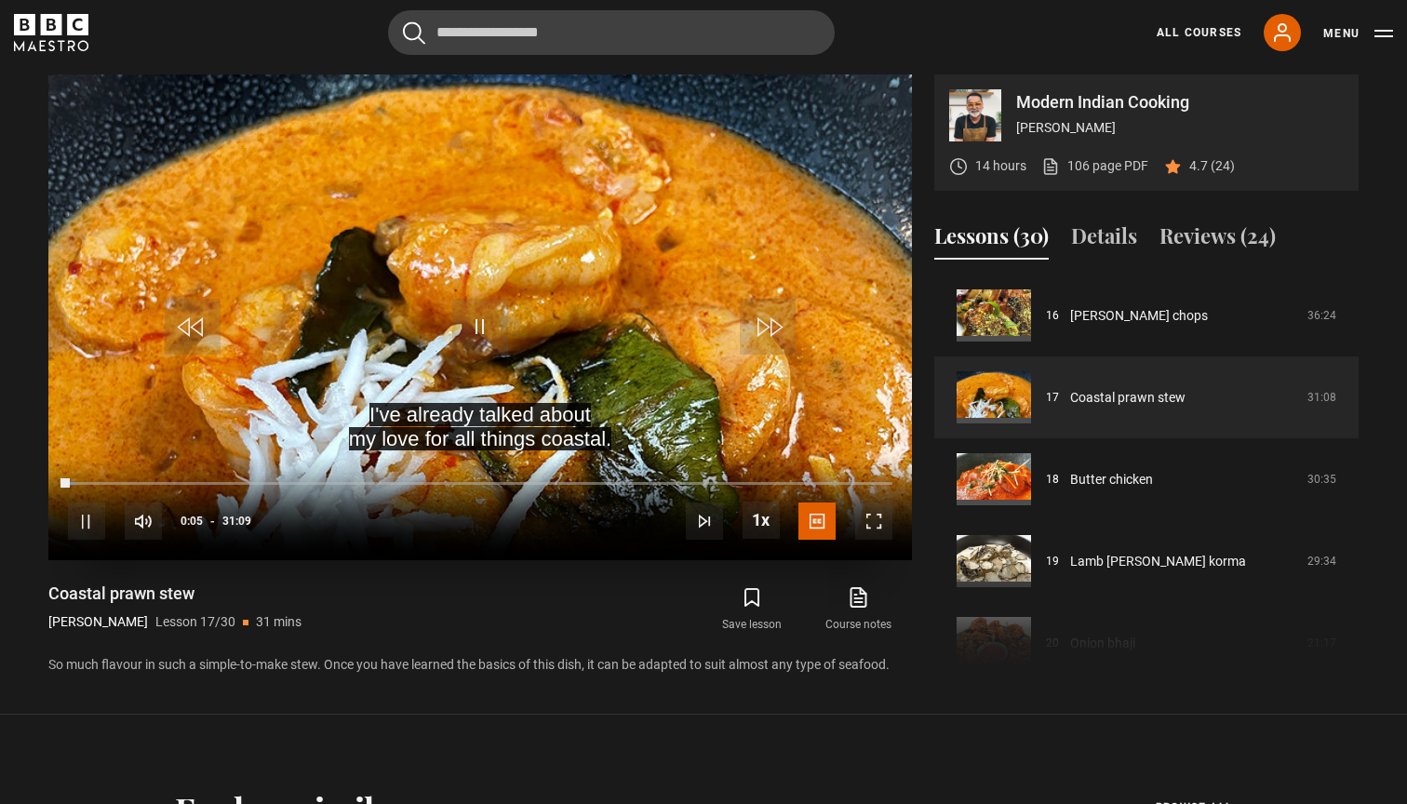
click at [387, 301] on video "Video Player" at bounding box center [479, 317] width 863 height 486
